Goal: Check status: Check status

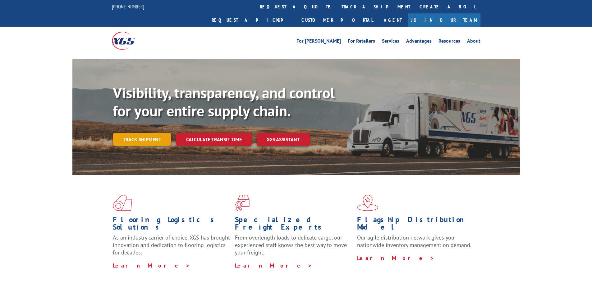
click at [154, 133] on link "Track shipment" at bounding box center [142, 139] width 58 height 13
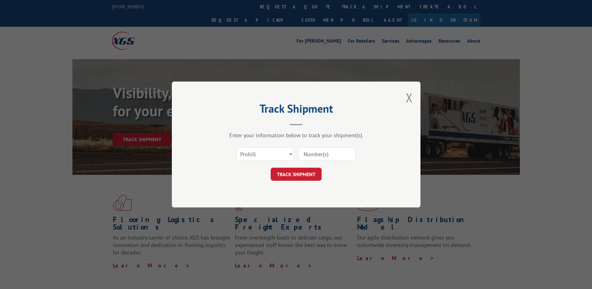
click at [281, 160] on div "Select category... Probill BOL PO" at bounding box center [296, 154] width 186 height 21
drag, startPoint x: 282, startPoint y: 155, endPoint x: 275, endPoint y: 161, distance: 9.5
click at [282, 155] on select "Select category... Probill BOL PO" at bounding box center [265, 153] width 57 height 13
select select "bol"
click at [237, 147] on select "Select category... Probill BOL PO" at bounding box center [265, 153] width 57 height 13
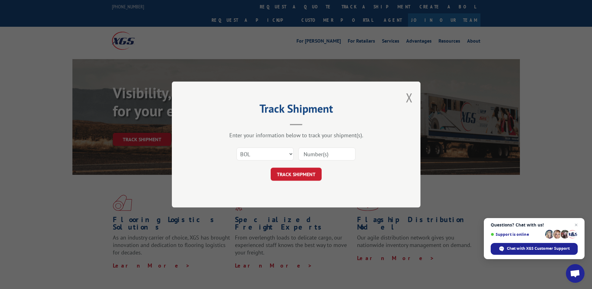
click at [317, 154] on input at bounding box center [326, 153] width 57 height 13
type input "2863121"
click at [316, 173] on button "TRACK SHIPMENT" at bounding box center [296, 174] width 51 height 13
